Goal: Transaction & Acquisition: Purchase product/service

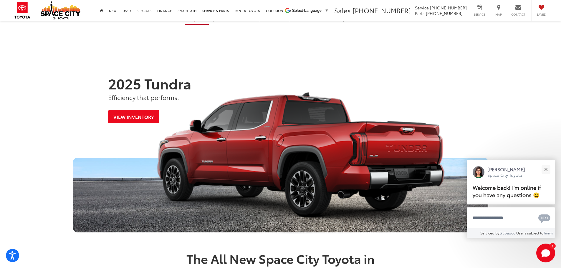
scroll to position [236, 0]
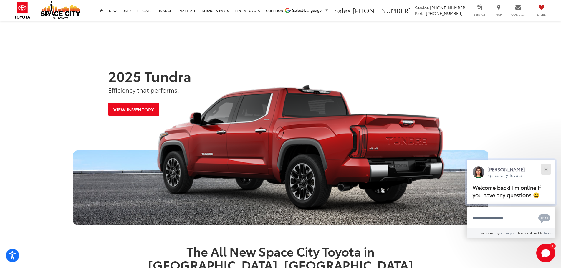
click at [547, 174] on button "Close" at bounding box center [546, 169] width 13 height 13
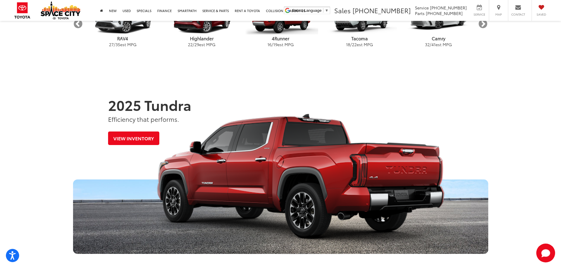
scroll to position [258, 0]
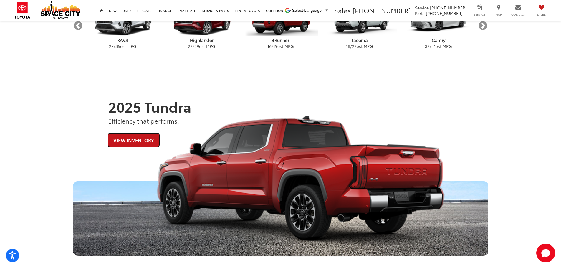
click at [134, 140] on link "View Inventory" at bounding box center [133, 139] width 51 height 13
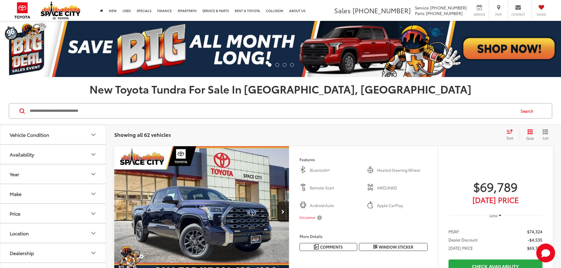
scroll to position [59, 0]
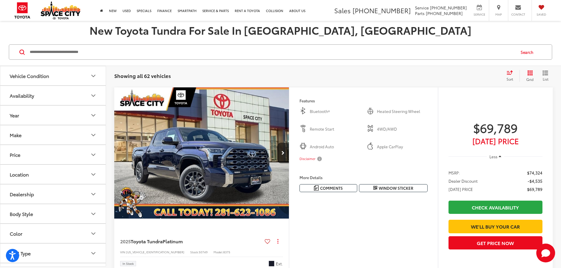
click at [511, 79] on span "Sort" at bounding box center [510, 79] width 6 height 5
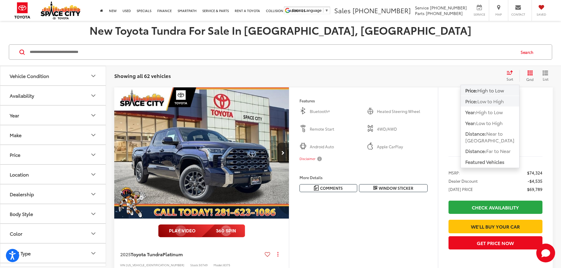
scroll to position [59, 0]
click at [486, 102] on span "Low to High" at bounding box center [490, 101] width 27 height 7
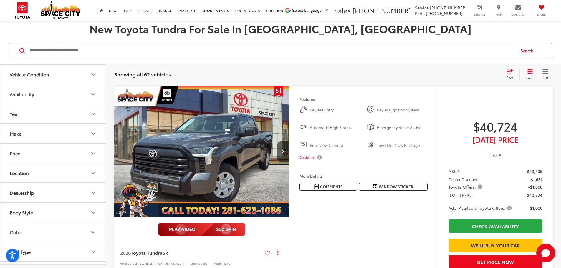
scroll to position [59, 0]
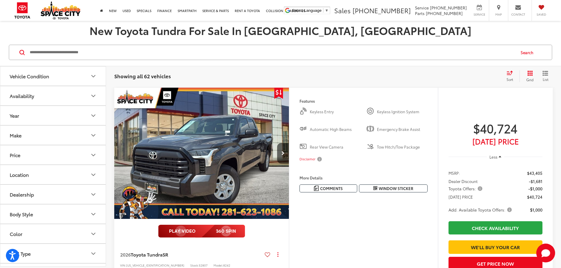
click at [251, 176] on img "2026 Toyota Tundra SR 0" at bounding box center [202, 154] width 176 height 132
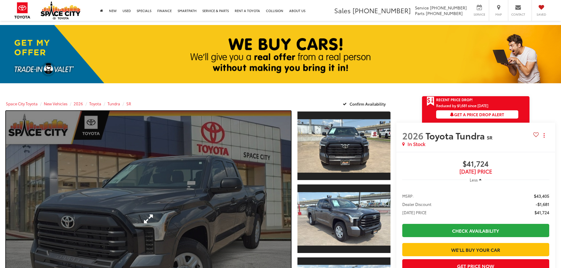
click at [171, 179] on link "Expand Photo 0" at bounding box center [148, 219] width 285 height 216
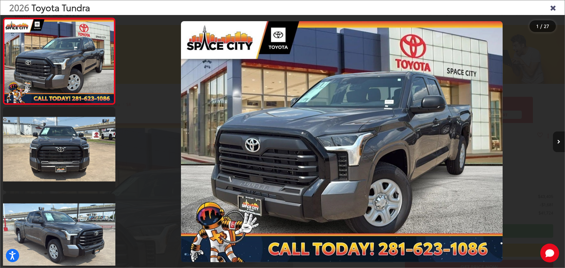
click at [561, 141] on button "Next image" at bounding box center [559, 142] width 12 height 21
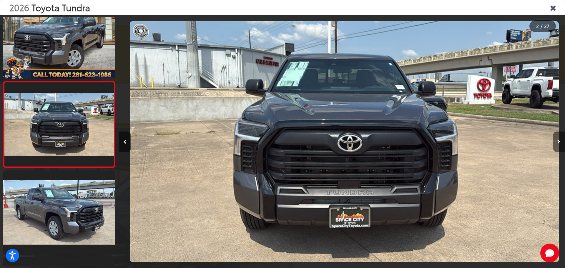
scroll to position [0, 446]
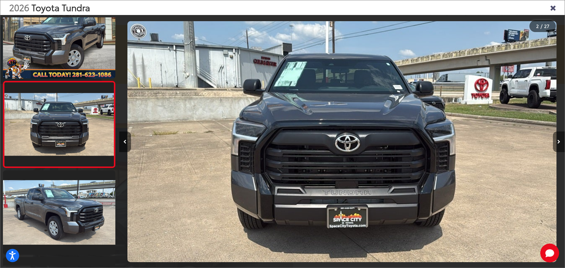
click at [561, 141] on button "Next image" at bounding box center [559, 142] width 12 height 21
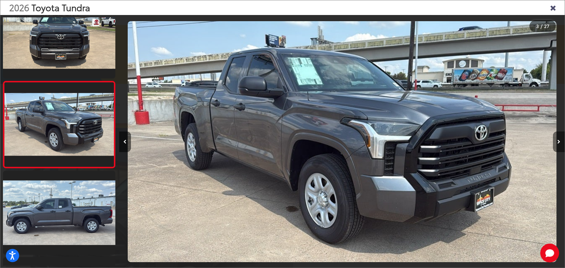
scroll to position [0, 892]
click at [561, 141] on button "Next image" at bounding box center [559, 142] width 12 height 21
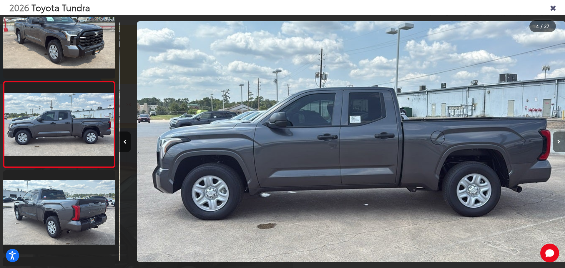
scroll to position [0, 1338]
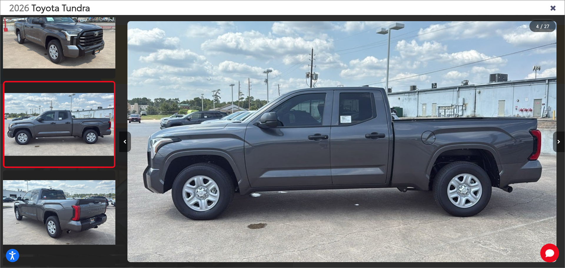
click at [557, 142] on button "Next image" at bounding box center [559, 142] width 12 height 21
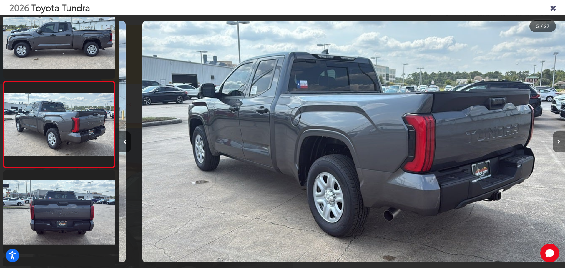
scroll to position [0, 1784]
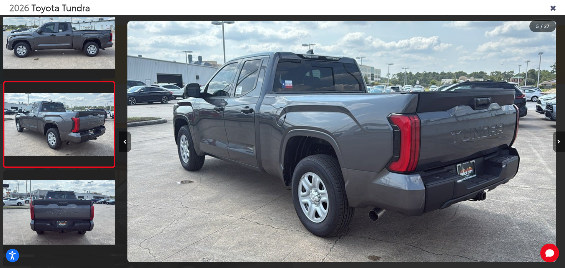
click at [557, 142] on button "Next image" at bounding box center [559, 142] width 12 height 21
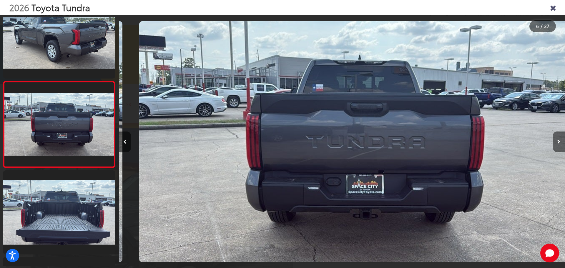
scroll to position [0, 2230]
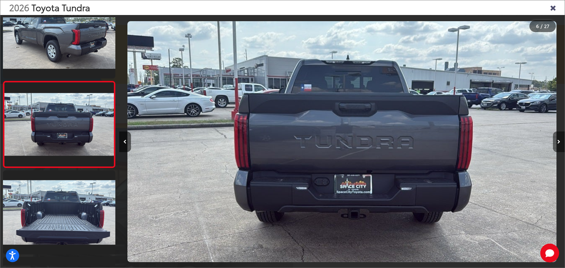
click at [559, 142] on icon "Next image" at bounding box center [559, 142] width 3 height 4
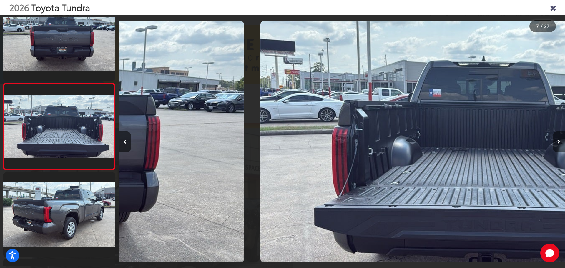
scroll to position [456, 0]
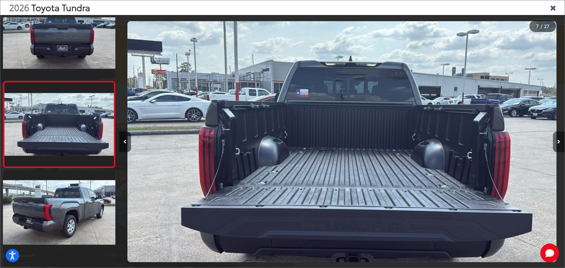
click at [559, 142] on icon "Next image" at bounding box center [559, 142] width 3 height 4
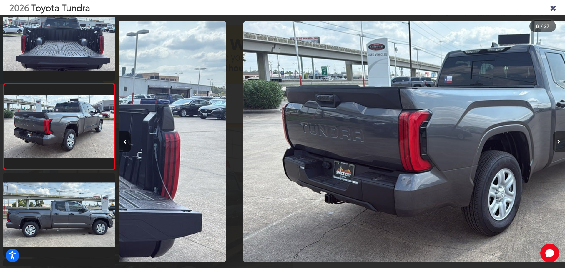
scroll to position [543, 0]
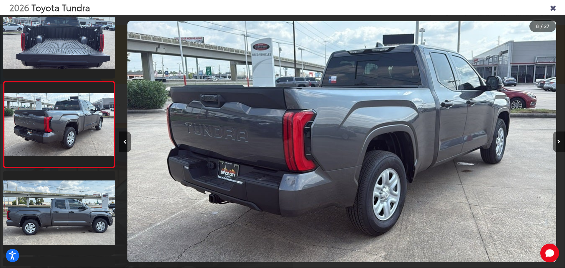
click at [559, 142] on icon "Next image" at bounding box center [559, 142] width 3 height 4
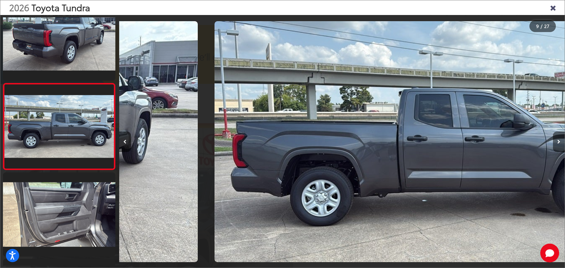
scroll to position [630, 0]
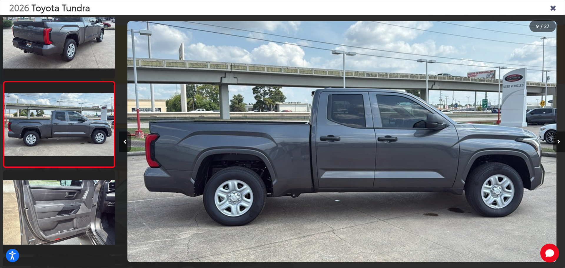
click at [559, 142] on icon "Next image" at bounding box center [559, 142] width 3 height 4
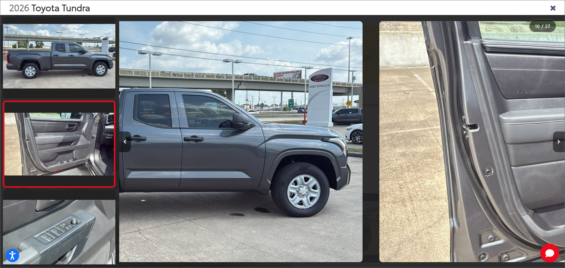
scroll to position [0, 0]
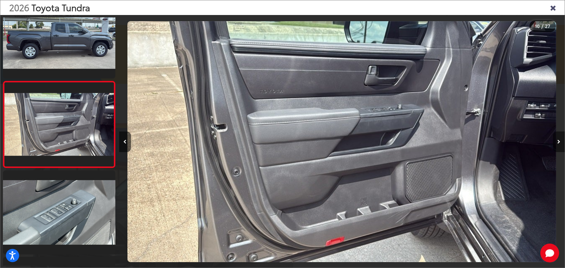
click at [559, 142] on icon "Next image" at bounding box center [559, 142] width 3 height 4
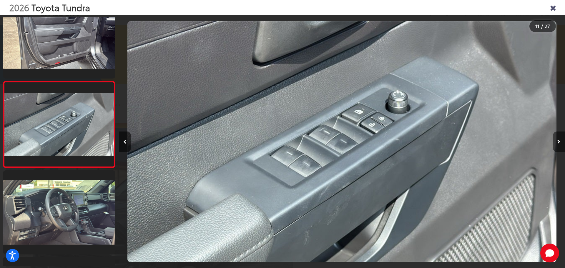
click at [559, 142] on icon "Next image" at bounding box center [559, 142] width 3 height 4
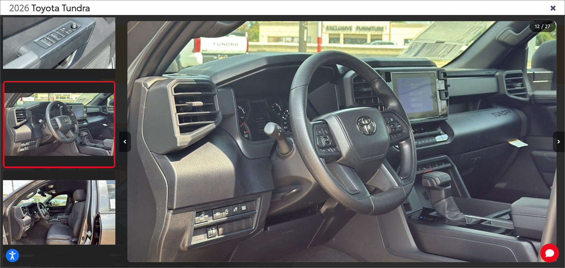
click at [557, 144] on button "Next image" at bounding box center [559, 142] width 12 height 21
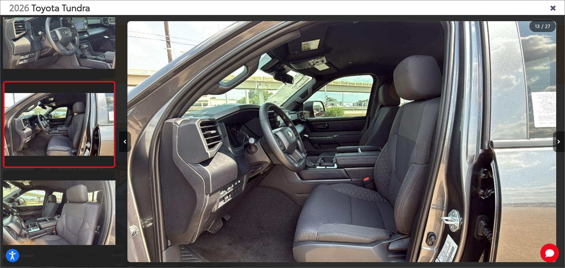
click at [558, 145] on button "Next image" at bounding box center [559, 142] width 12 height 21
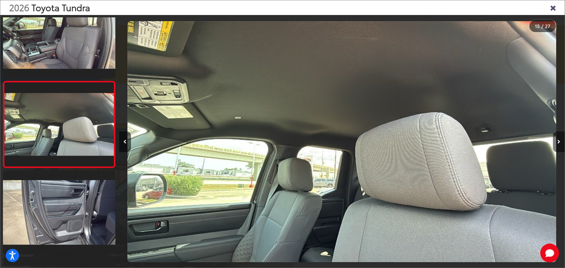
click at [558, 145] on button "Next image" at bounding box center [559, 142] width 12 height 21
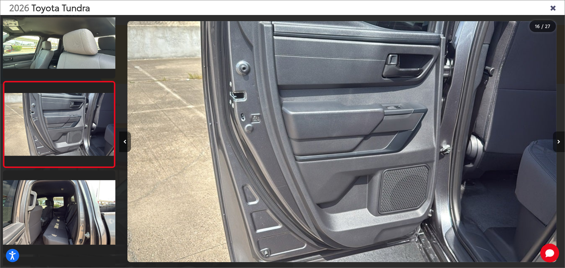
click at [558, 145] on button "Next image" at bounding box center [559, 142] width 12 height 21
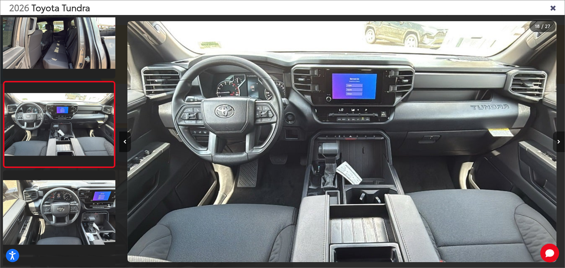
click at [558, 145] on button "Next image" at bounding box center [559, 142] width 12 height 21
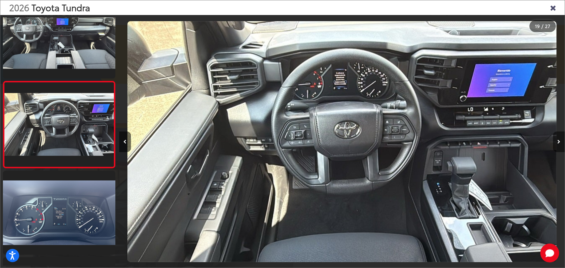
click at [558, 145] on button "Next image" at bounding box center [559, 142] width 12 height 21
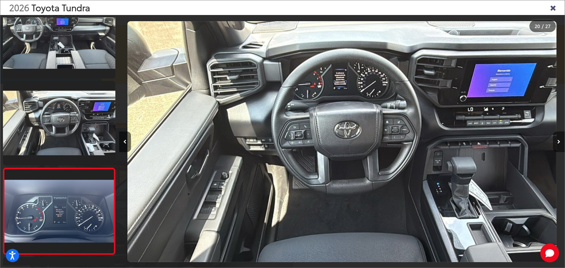
click at [558, 145] on button "Next image" at bounding box center [559, 142] width 12 height 21
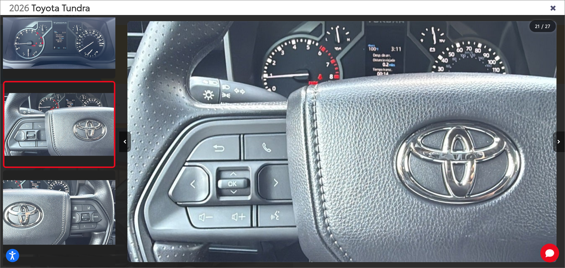
click at [558, 145] on button "Next image" at bounding box center [559, 142] width 12 height 21
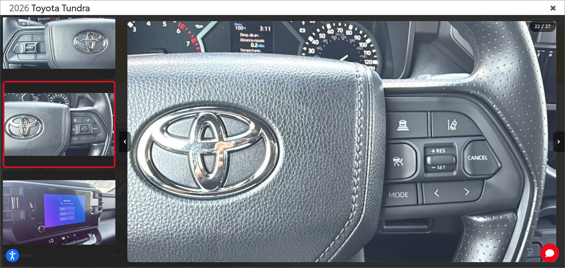
click at [558, 145] on button "Next image" at bounding box center [559, 142] width 12 height 21
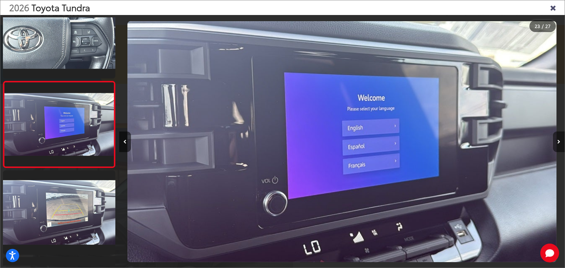
click at [558, 145] on button "Next image" at bounding box center [559, 142] width 12 height 21
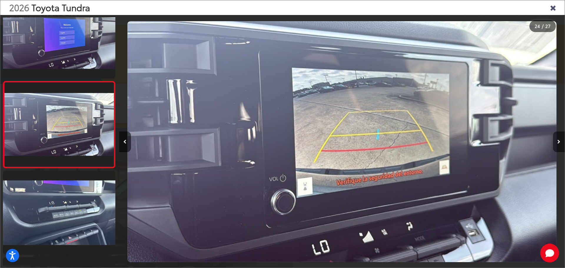
click at [558, 145] on button "Next image" at bounding box center [559, 142] width 12 height 21
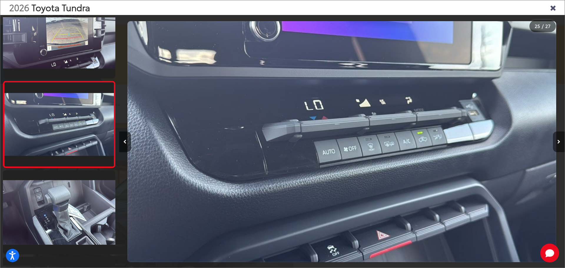
click at [558, 145] on button "Next image" at bounding box center [559, 142] width 12 height 21
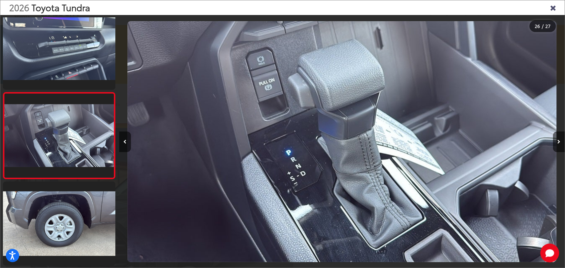
click at [551, 7] on icon "Close gallery" at bounding box center [553, 8] width 6 height 8
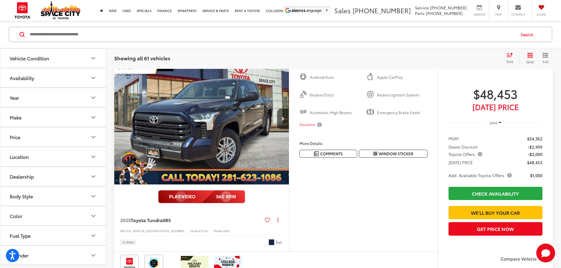
scroll to position [353, 0]
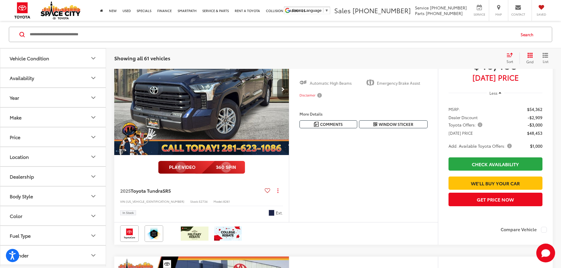
click at [231, 127] on img "2025 Toyota Tundra SR5 0" at bounding box center [202, 90] width 176 height 132
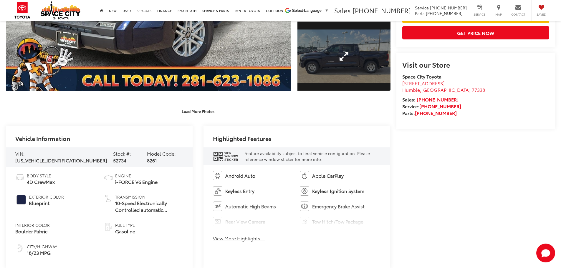
scroll to position [247, 0]
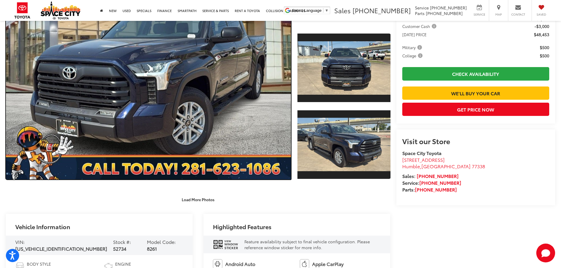
click at [166, 90] on link "Expand Photo 0" at bounding box center [148, 72] width 285 height 216
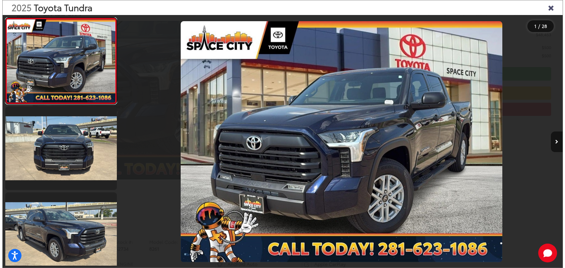
scroll to position [160, 0]
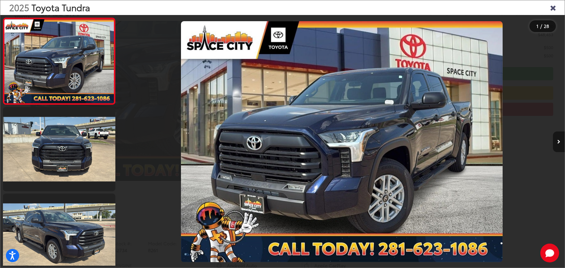
click at [560, 144] on icon "Next image" at bounding box center [559, 142] width 3 height 4
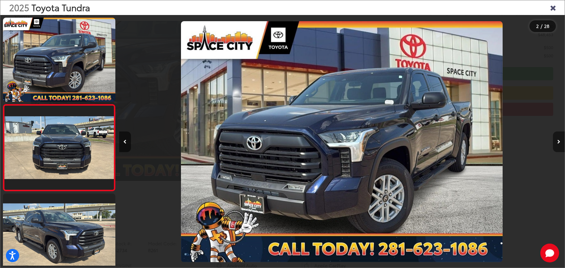
scroll to position [23, 0]
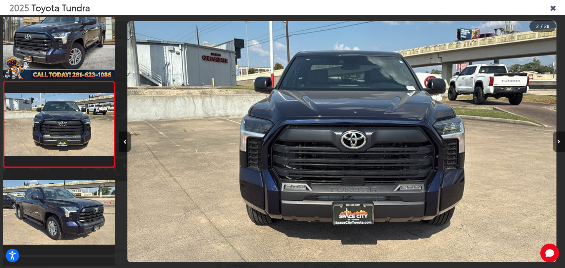
click at [560, 144] on icon "Next image" at bounding box center [559, 142] width 3 height 4
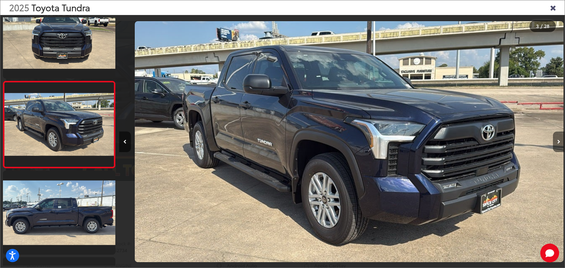
scroll to position [0, 892]
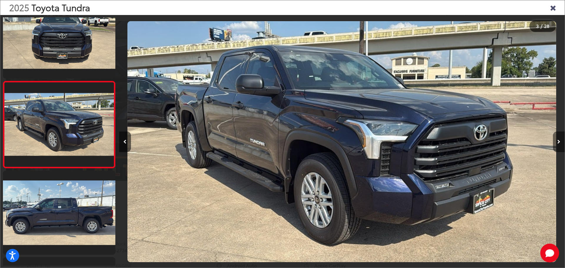
click at [560, 144] on icon "Next image" at bounding box center [559, 142] width 3 height 4
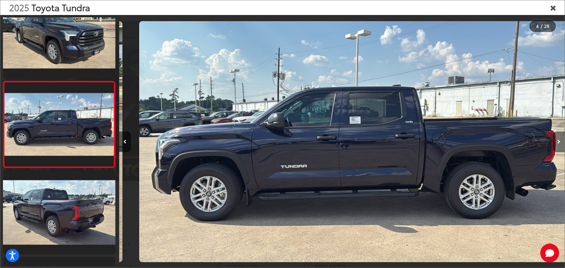
scroll to position [0, 1338]
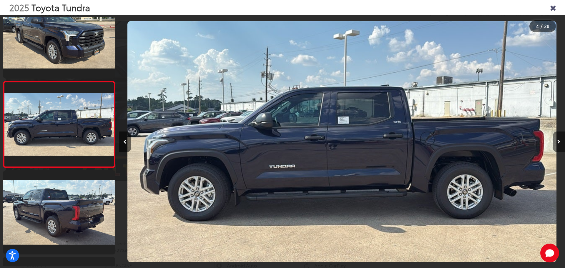
click at [560, 144] on icon "Next image" at bounding box center [559, 142] width 3 height 4
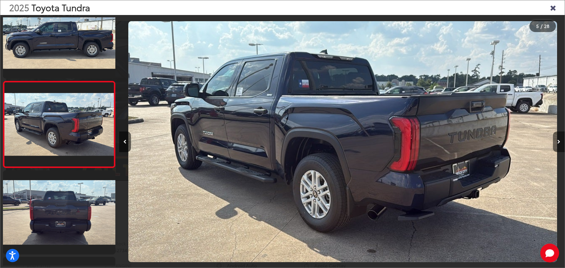
scroll to position [0, 1784]
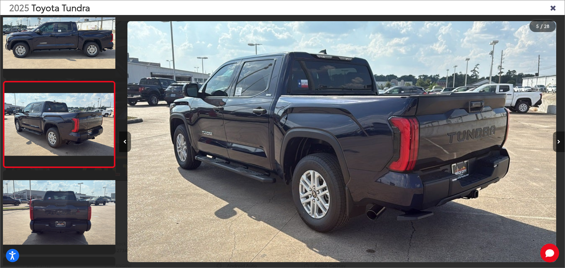
click at [560, 144] on icon "Next image" at bounding box center [559, 142] width 3 height 4
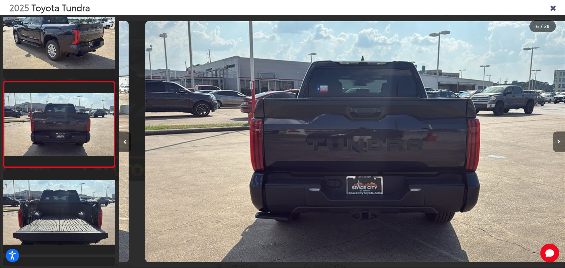
scroll to position [0, 2230]
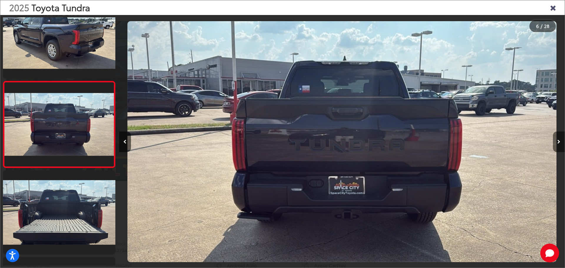
click at [560, 144] on icon "Next image" at bounding box center [559, 142] width 3 height 4
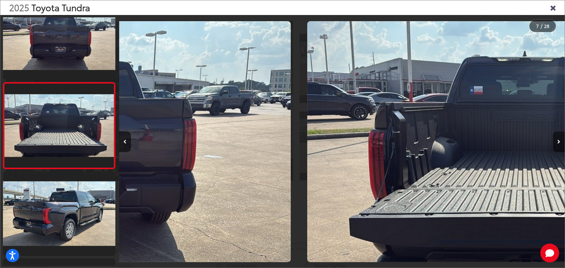
scroll to position [456, 0]
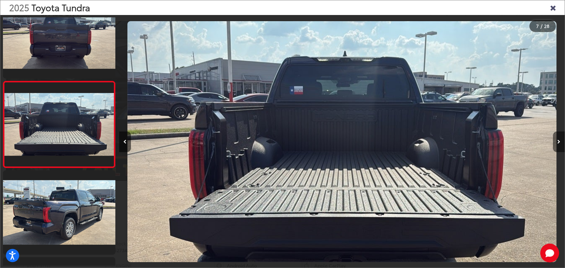
click at [560, 144] on icon "Next image" at bounding box center [559, 142] width 3 height 4
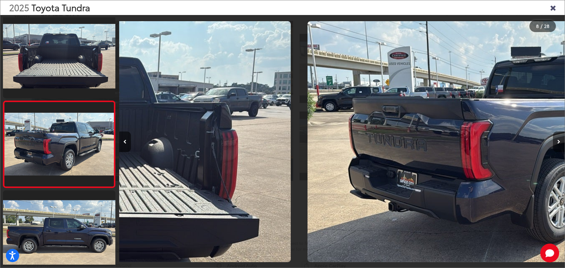
scroll to position [0, 0]
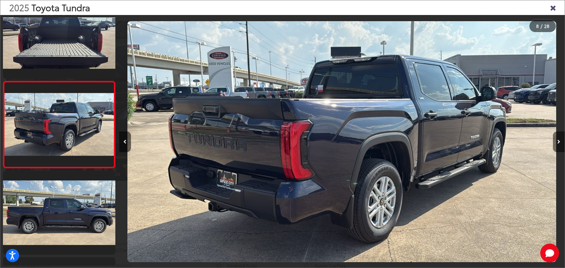
click at [560, 144] on icon "Next image" at bounding box center [559, 142] width 3 height 4
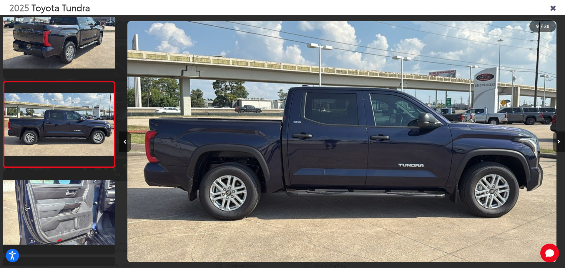
click at [560, 144] on icon "Next image" at bounding box center [559, 142] width 3 height 4
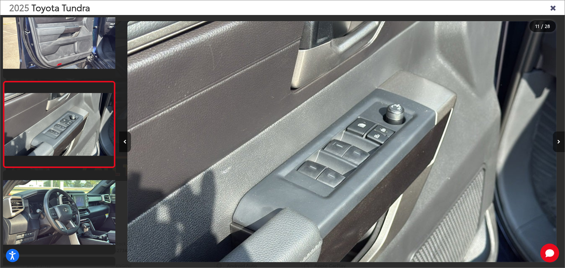
click at [560, 144] on icon "Next image" at bounding box center [559, 142] width 3 height 4
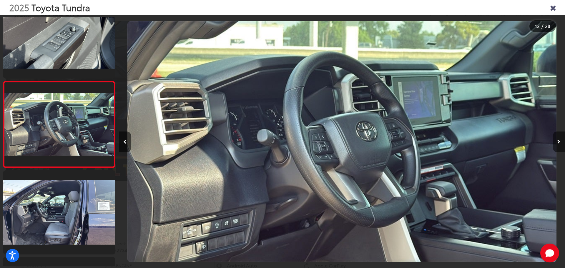
click at [561, 144] on button "Next image" at bounding box center [559, 142] width 12 height 21
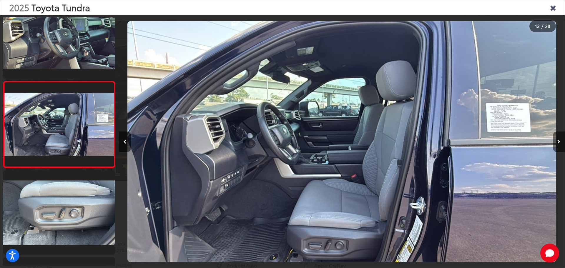
click at [561, 144] on button "Next image" at bounding box center [559, 142] width 12 height 21
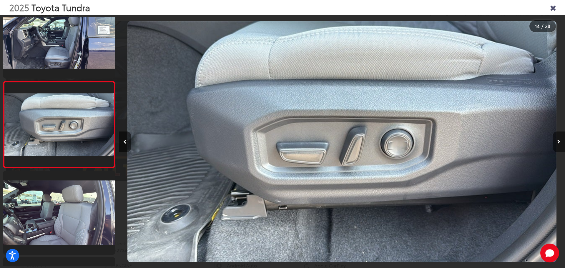
click at [561, 144] on button "Next image" at bounding box center [559, 142] width 12 height 21
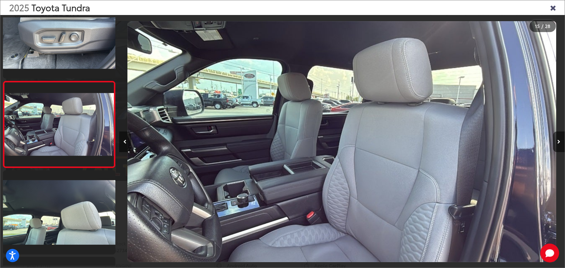
click at [124, 140] on icon "Previous image" at bounding box center [124, 142] width 3 height 4
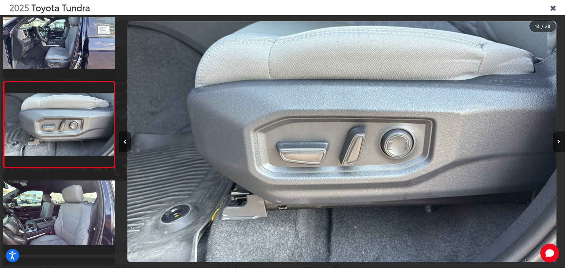
click at [558, 140] on icon "Next image" at bounding box center [559, 142] width 3 height 4
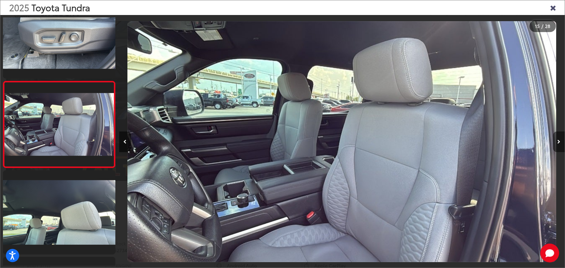
click at [558, 140] on icon "Next image" at bounding box center [559, 142] width 3 height 4
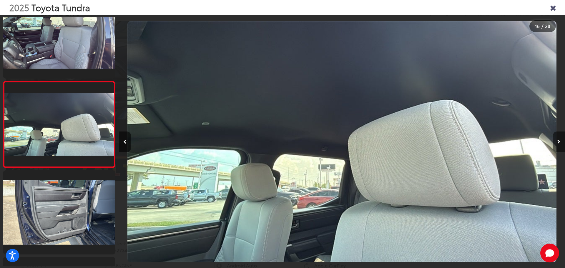
click at [559, 140] on icon "Next image" at bounding box center [559, 142] width 3 height 4
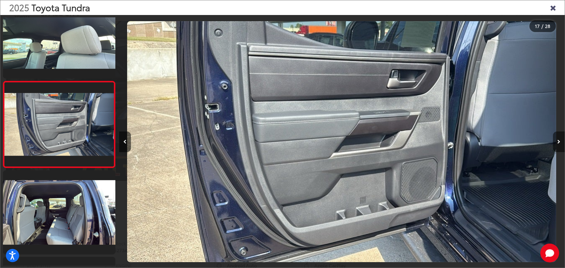
click at [559, 140] on icon "Next image" at bounding box center [559, 142] width 3 height 4
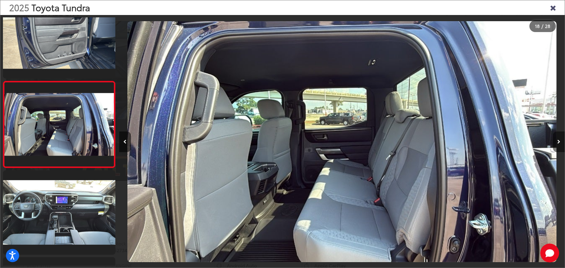
click at [559, 140] on icon "Next image" at bounding box center [559, 142] width 3 height 4
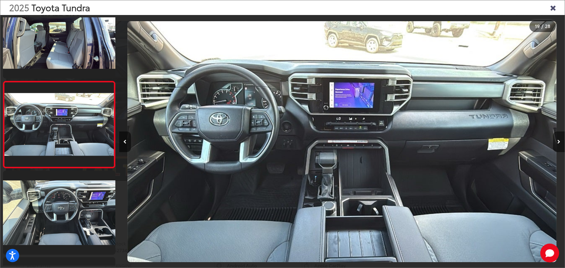
click at [559, 140] on icon "Next image" at bounding box center [559, 142] width 3 height 4
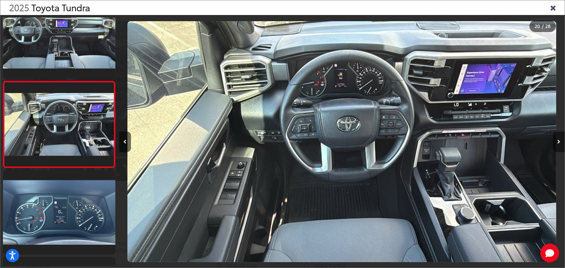
click at [559, 140] on icon "Next image" at bounding box center [559, 142] width 3 height 4
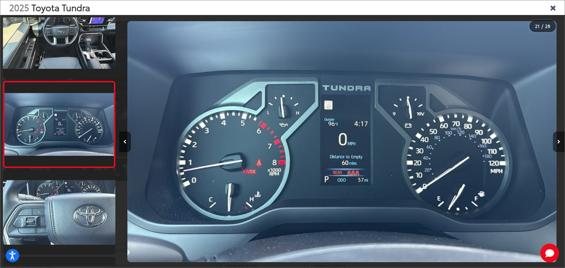
click at [560, 140] on icon "Next image" at bounding box center [559, 142] width 3 height 4
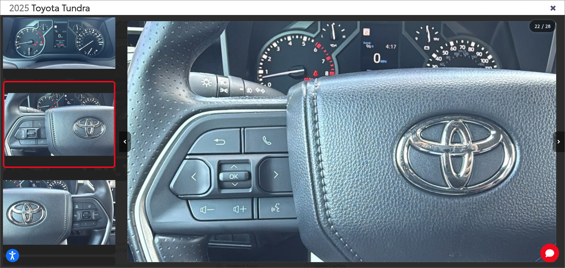
click at [560, 140] on icon "Next image" at bounding box center [559, 142] width 3 height 4
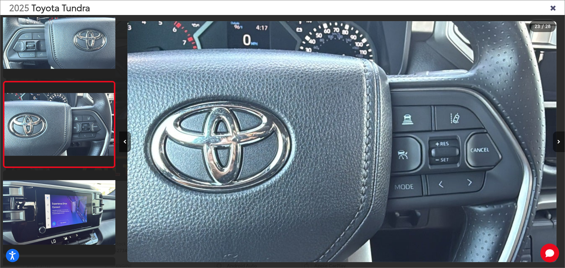
click at [560, 140] on icon "Next image" at bounding box center [559, 142] width 3 height 4
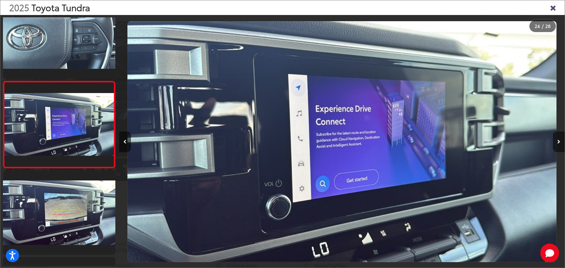
click at [560, 140] on icon "Next image" at bounding box center [559, 142] width 3 height 4
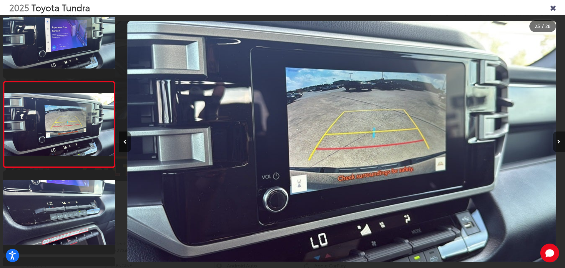
click at [560, 140] on icon "Next image" at bounding box center [559, 142] width 3 height 4
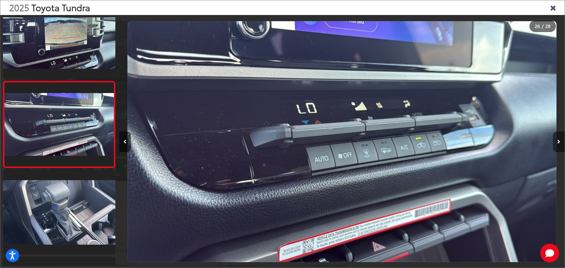
click at [560, 140] on icon "Next image" at bounding box center [559, 142] width 3 height 4
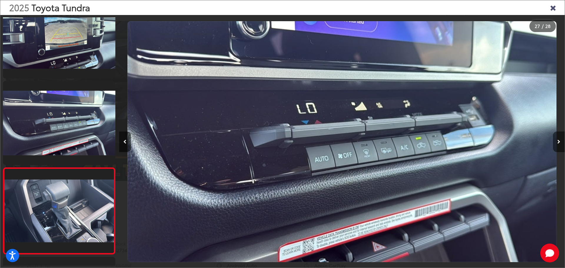
click at [560, 140] on icon "Next image" at bounding box center [559, 142] width 3 height 4
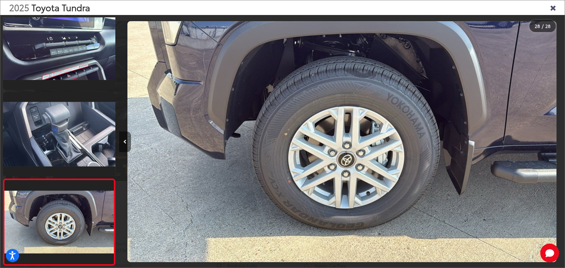
click at [124, 138] on button "Previous image" at bounding box center [125, 142] width 12 height 21
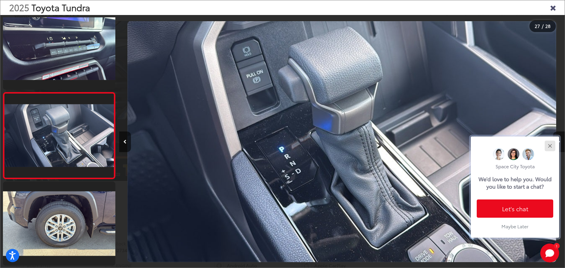
click at [551, 145] on div "Close" at bounding box center [550, 146] width 4 height 4
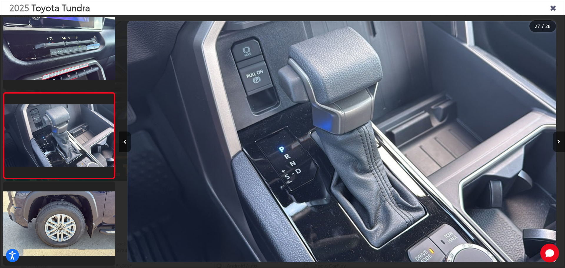
click at [557, 140] on button "Next image" at bounding box center [559, 142] width 12 height 21
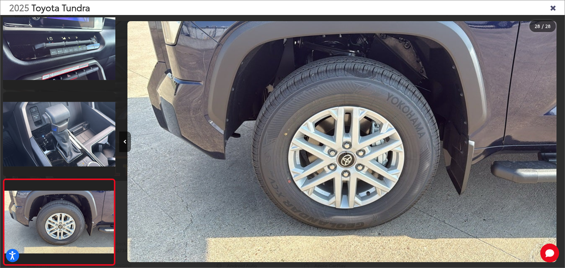
click at [351, 141] on img "2025 Toyota Tundra SR5 27" at bounding box center [342, 141] width 429 height 241
click at [122, 140] on button "Previous image" at bounding box center [125, 142] width 12 height 21
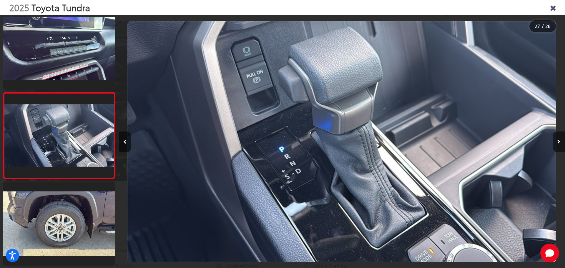
click at [557, 143] on button "Next image" at bounding box center [559, 142] width 12 height 21
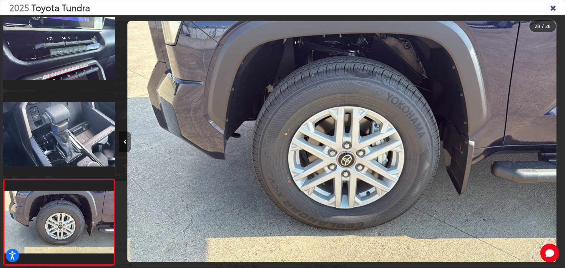
click at [125, 147] on button "Previous image" at bounding box center [125, 142] width 12 height 21
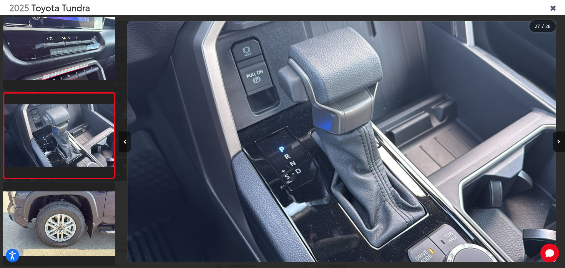
click at [125, 147] on button "Previous image" at bounding box center [125, 142] width 12 height 21
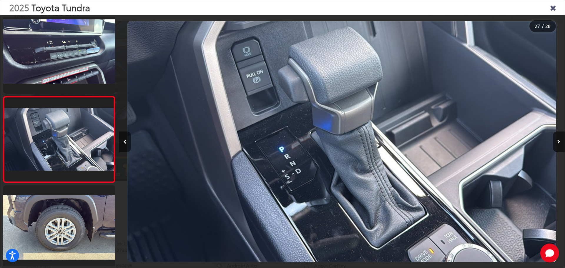
click at [125, 147] on button "Previous image" at bounding box center [125, 142] width 12 height 21
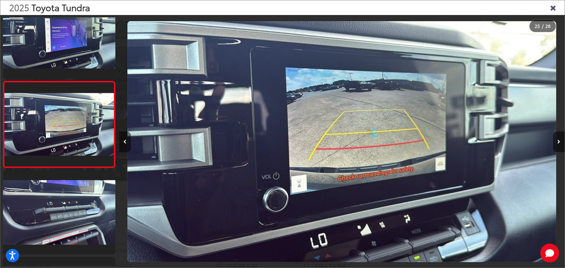
click at [125, 147] on button "Previous image" at bounding box center [125, 142] width 12 height 21
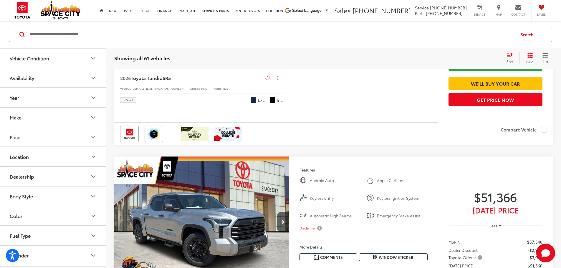
scroll to position [1313, 0]
